Goal: Information Seeking & Learning: Understand process/instructions

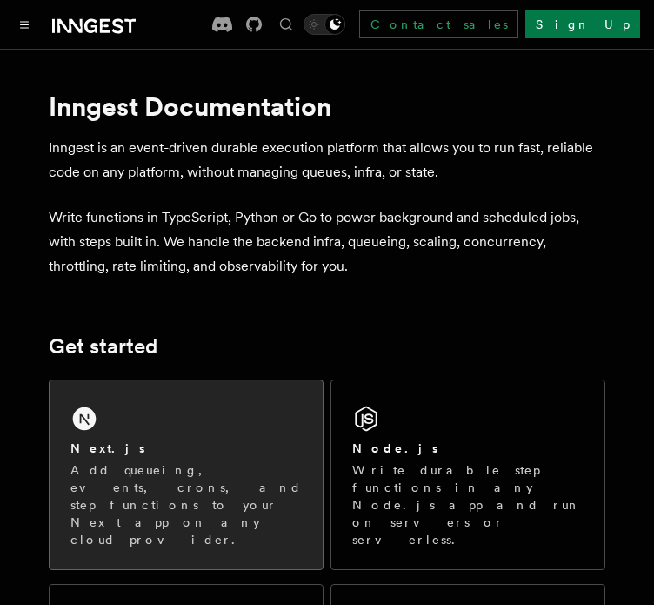
click at [144, 421] on div "Next.js Add queueing, events, crons, and step functions to your Next app on any…" at bounding box center [186, 474] width 273 height 189
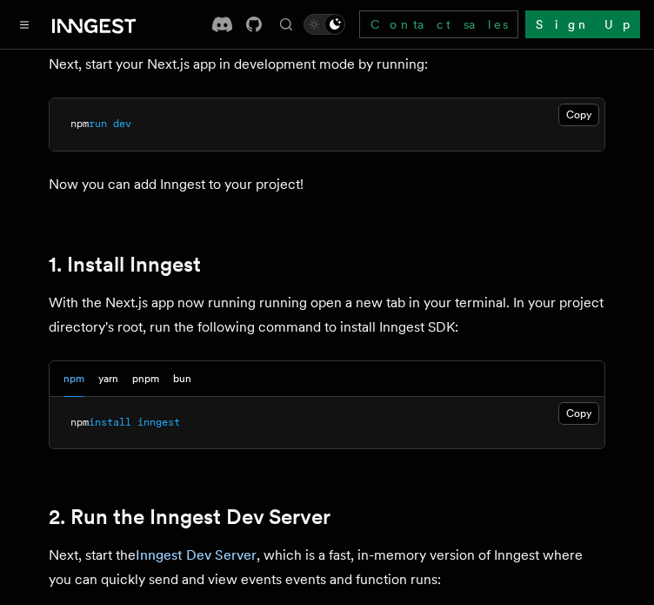
scroll to position [854, 0]
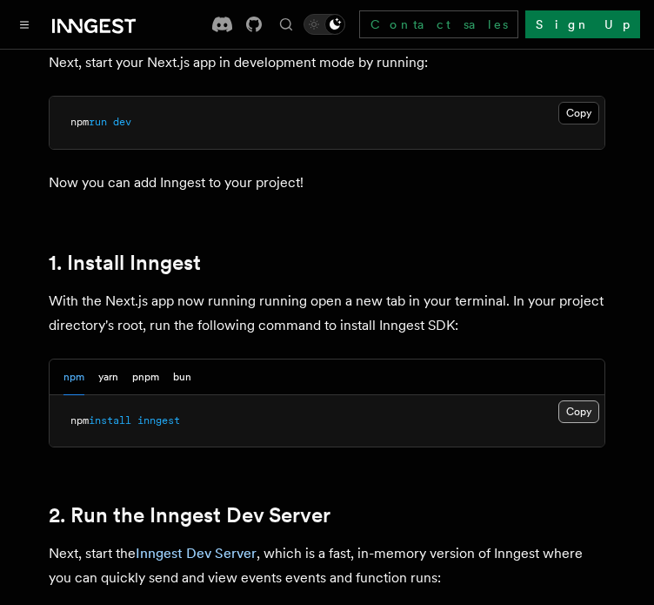
click at [579, 400] on button "Copy Copied" at bounding box center [579, 411] width 41 height 23
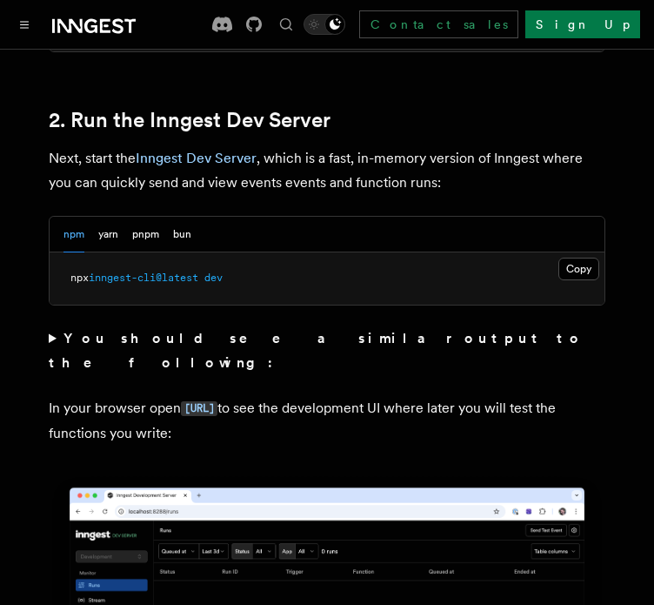
scroll to position [1248, 0]
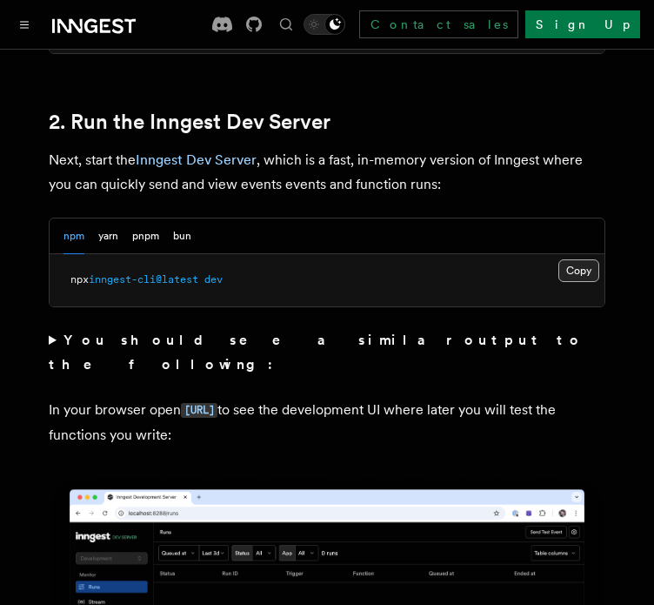
click at [569, 259] on button "Copy Copied" at bounding box center [579, 270] width 41 height 23
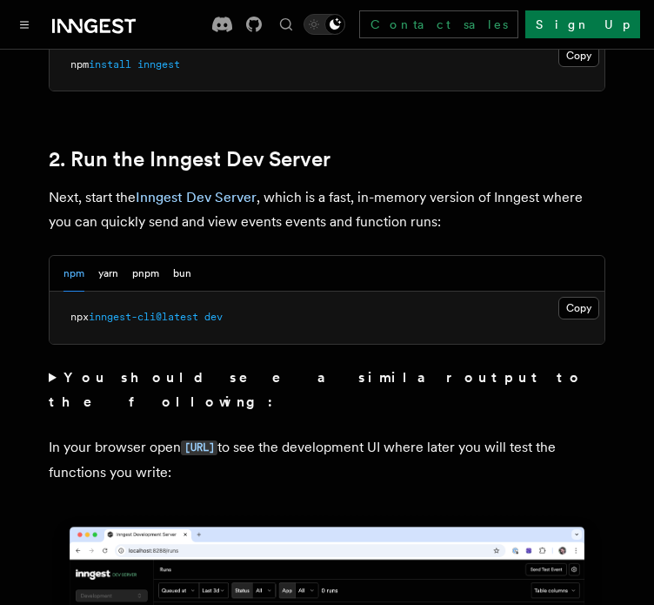
scroll to position [1218, 0]
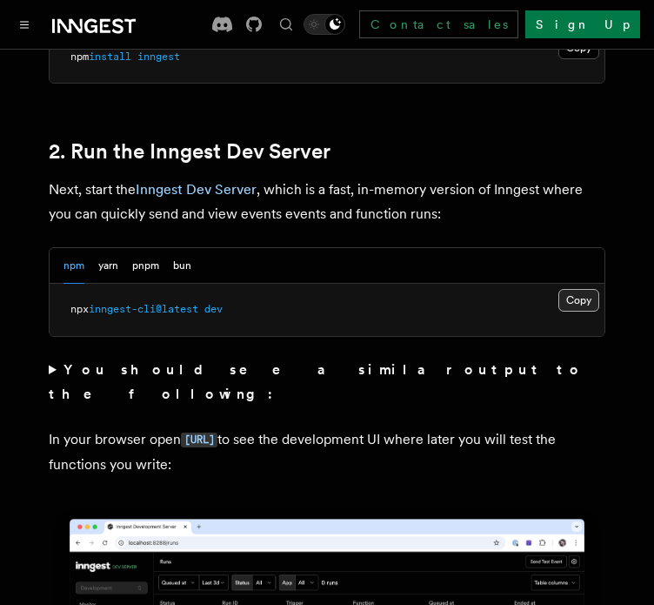
click at [566, 289] on button "Copy Copied" at bounding box center [579, 300] width 41 height 23
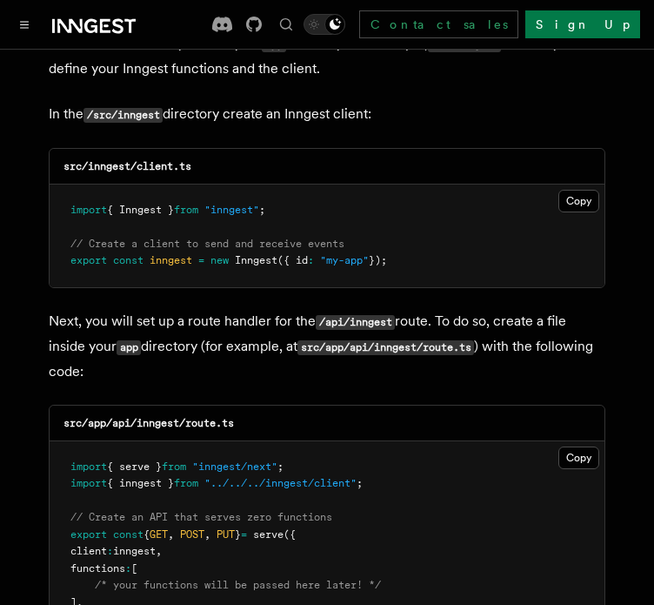
scroll to position [2229, 0]
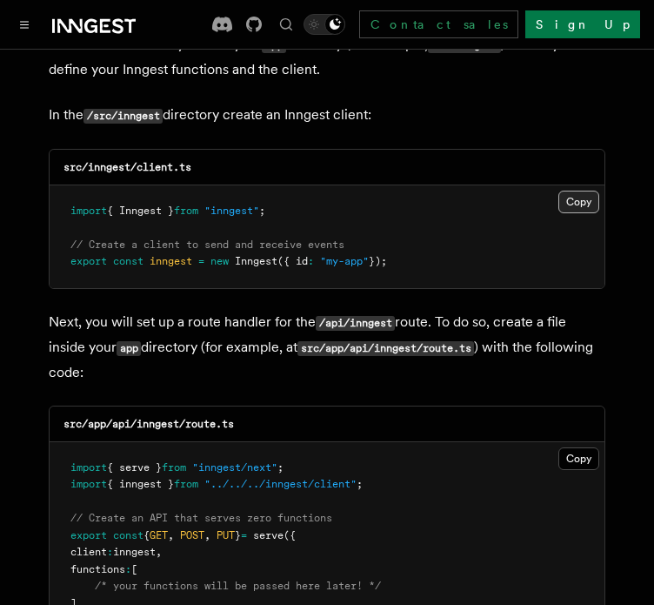
click at [567, 191] on button "Copy Copied" at bounding box center [579, 202] width 41 height 23
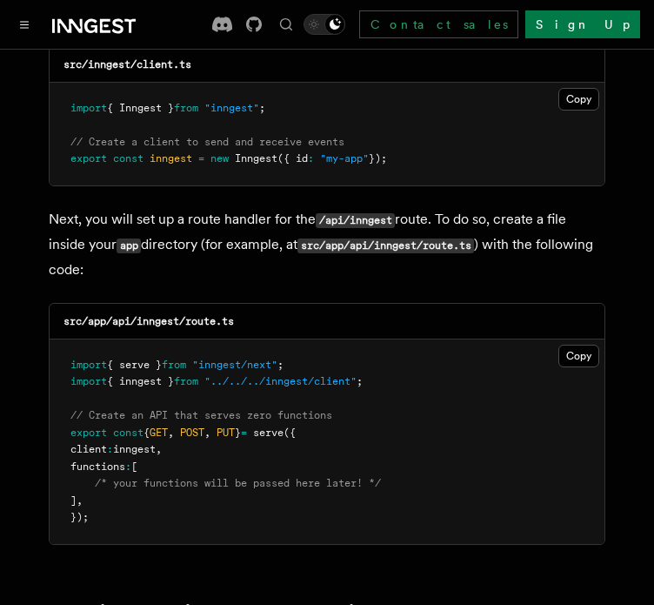
scroll to position [2332, 0]
click at [577, 345] on button "Copy Copied" at bounding box center [579, 356] width 41 height 23
click at [581, 345] on button "Copy Copied" at bounding box center [579, 356] width 41 height 23
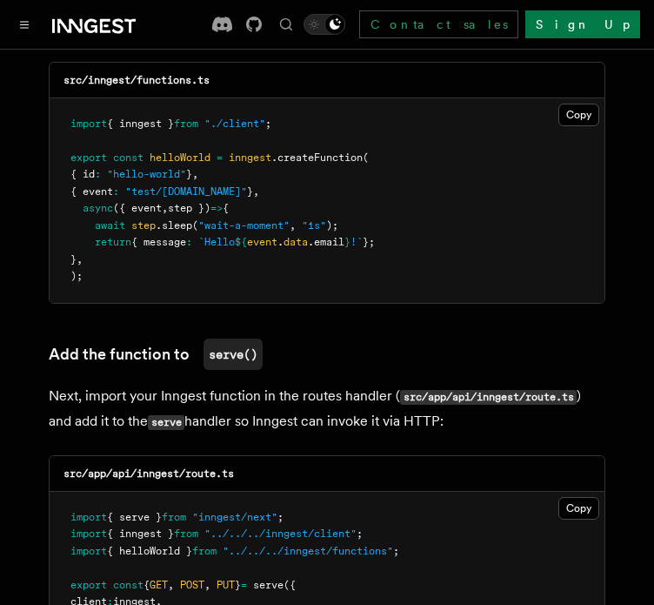
scroll to position [3055, 0]
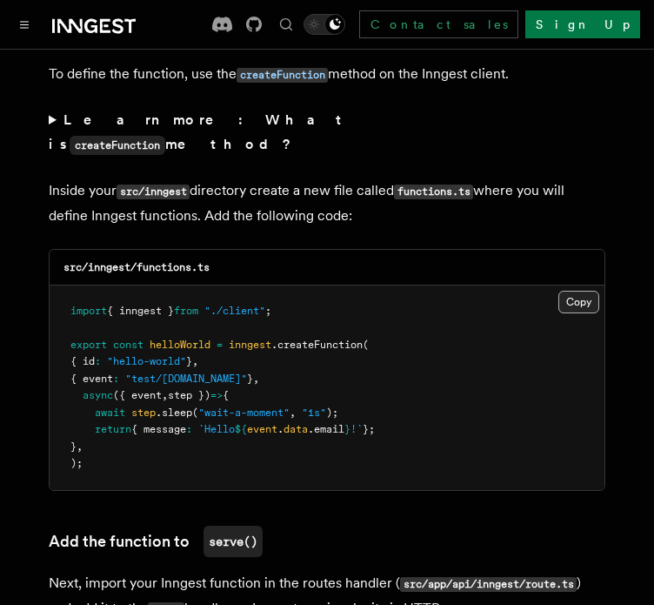
click at [571, 291] on button "Copy Copied" at bounding box center [579, 302] width 41 height 23
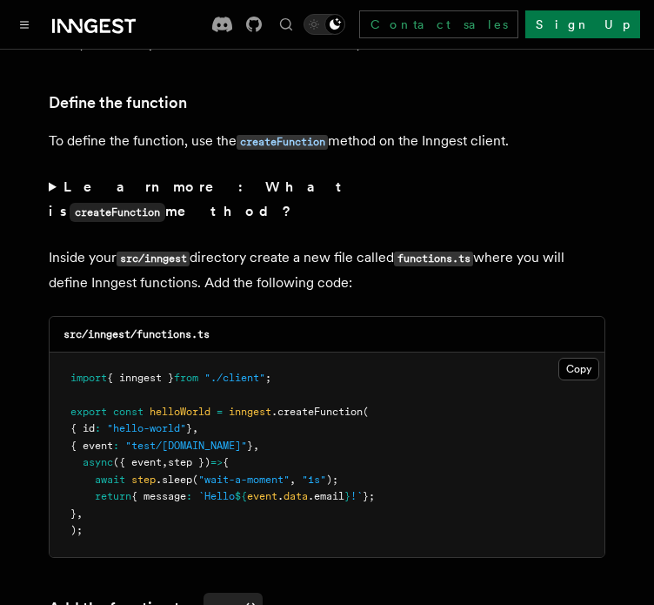
scroll to position [2986, 0]
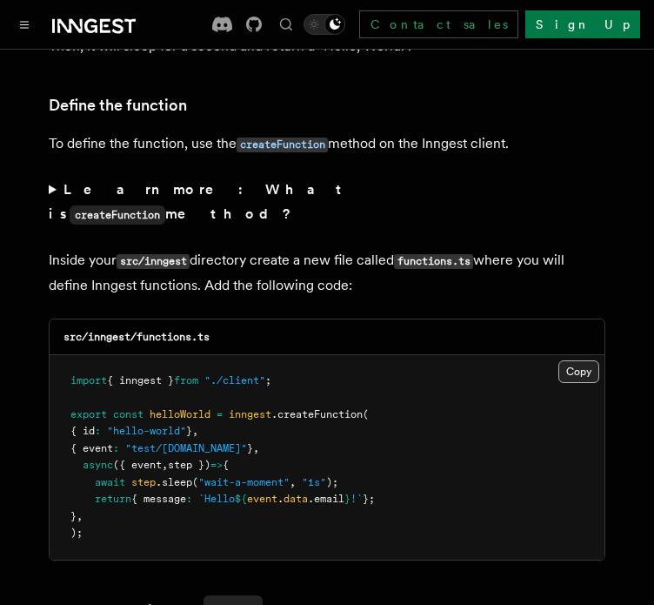
click at [572, 360] on button "Copy Copied" at bounding box center [579, 371] width 41 height 23
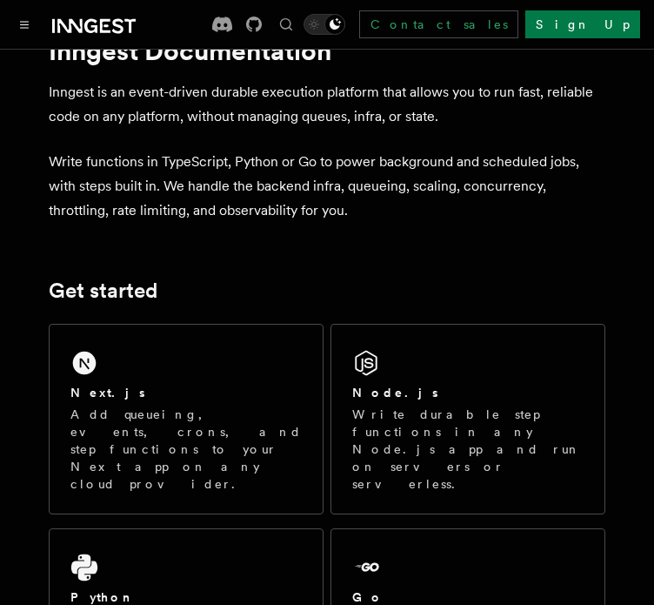
scroll to position [58, 0]
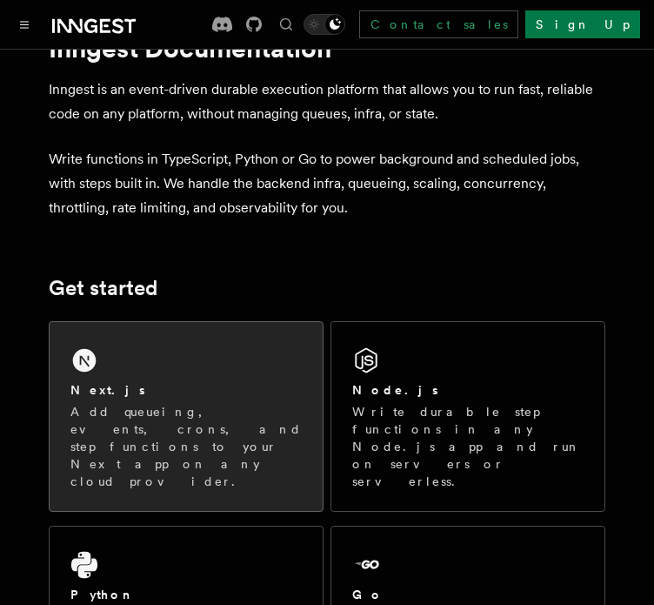
click at [164, 348] on div "Next.js Add queueing, events, crons, and step functions to your Next app on any…" at bounding box center [186, 416] width 273 height 189
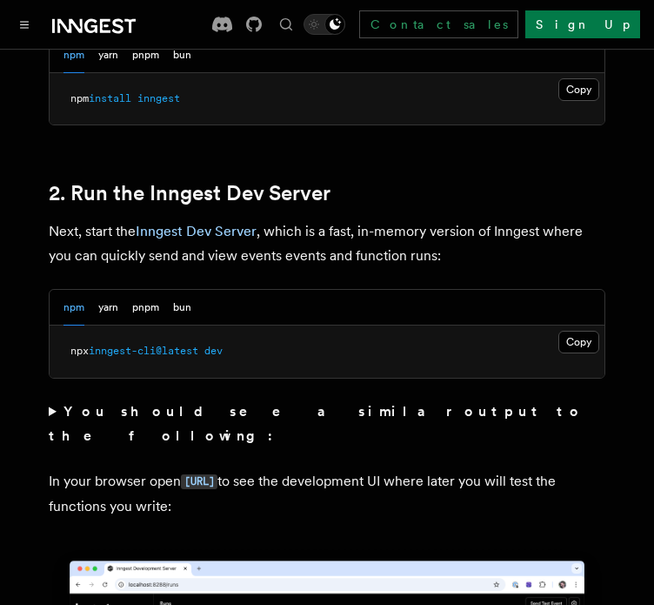
scroll to position [1208, 0]
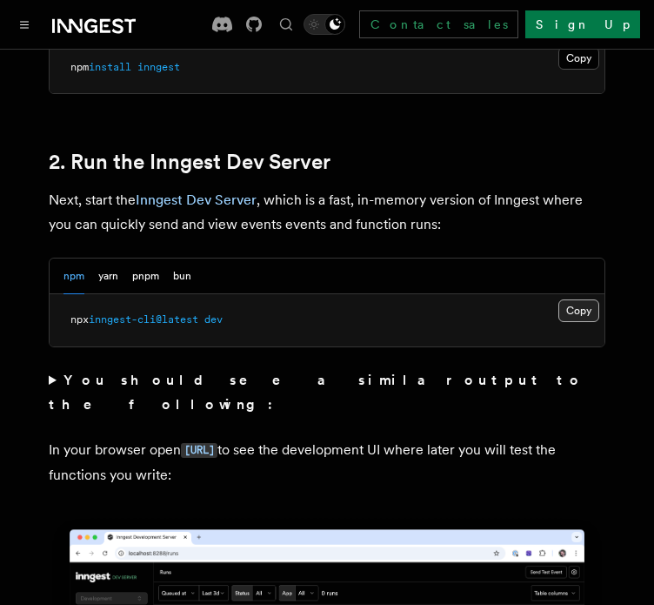
click at [581, 299] on button "Copy Copied" at bounding box center [579, 310] width 41 height 23
